Goal: Navigation & Orientation: Find specific page/section

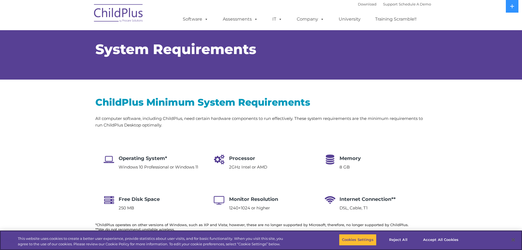
select select "MEDIUM"
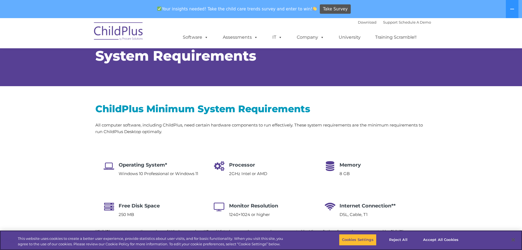
scroll to position [8, 0]
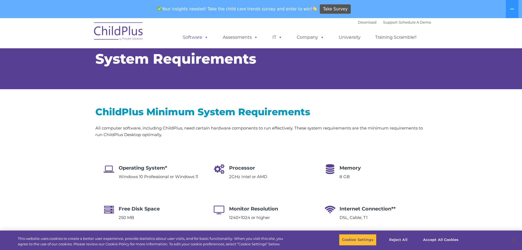
click at [193, 35] on link "Software" at bounding box center [195, 37] width 36 height 11
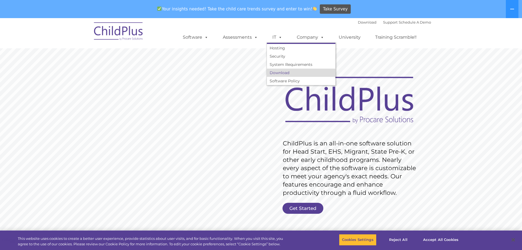
click at [283, 73] on link "Download" at bounding box center [301, 73] width 69 height 8
click at [277, 40] on link "IT" at bounding box center [277, 37] width 21 height 11
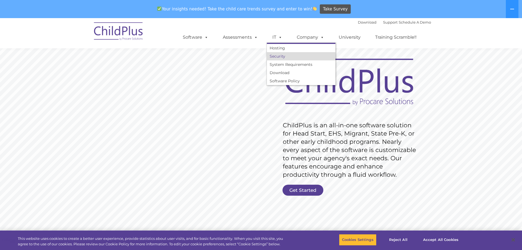
click at [295, 52] on link "Security" at bounding box center [301, 56] width 69 height 8
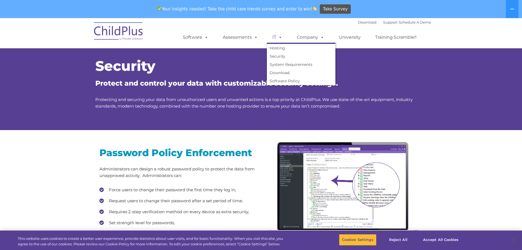
click at [275, 39] on link "IT" at bounding box center [277, 37] width 21 height 11
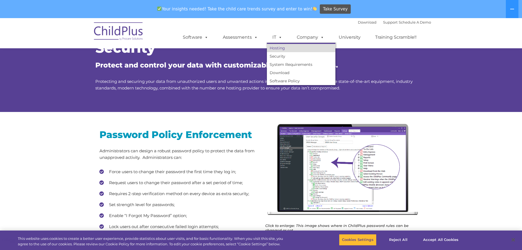
click at [277, 48] on link "Hosting" at bounding box center [301, 48] width 69 height 8
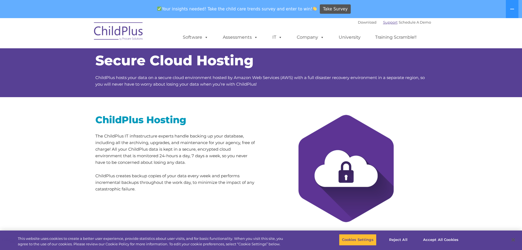
click at [383, 22] on link "Support" at bounding box center [390, 22] width 15 height 4
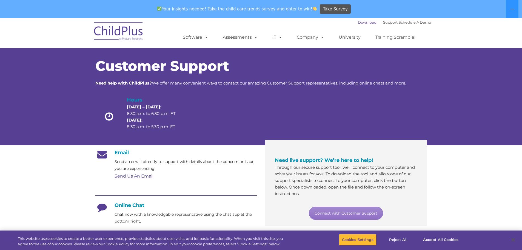
click at [358, 22] on link "Download" at bounding box center [367, 22] width 19 height 4
